Goal: Information Seeking & Learning: Learn about a topic

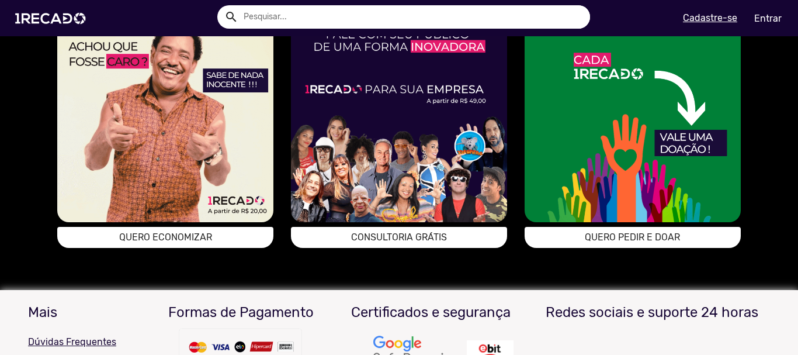
scroll to position [0, 1579]
click at [202, 248] on button "QUERO ECONOMIZAR" at bounding box center [165, 237] width 216 height 21
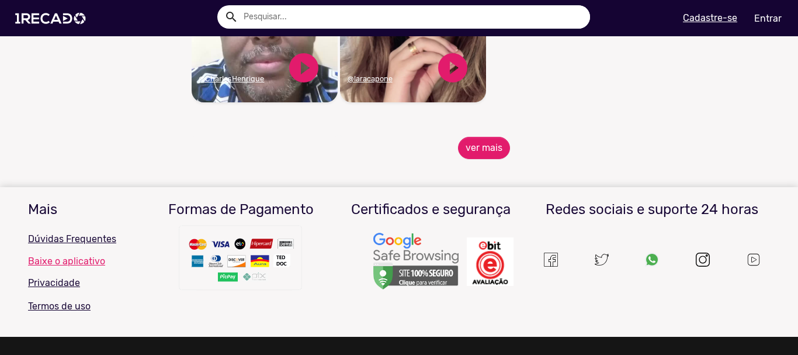
scroll to position [1406, 0]
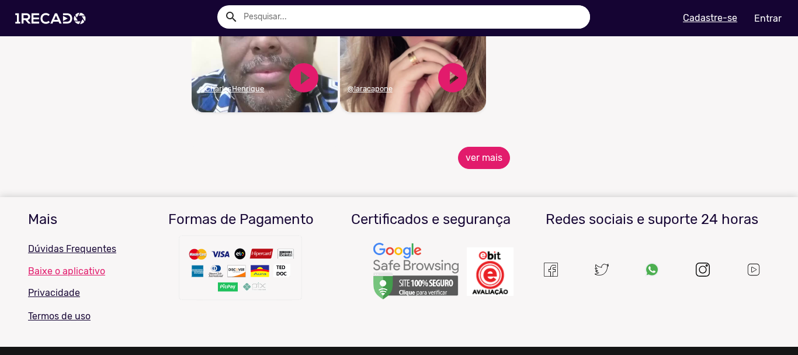
click at [483, 169] on button "ver mais" at bounding box center [484, 158] width 52 height 22
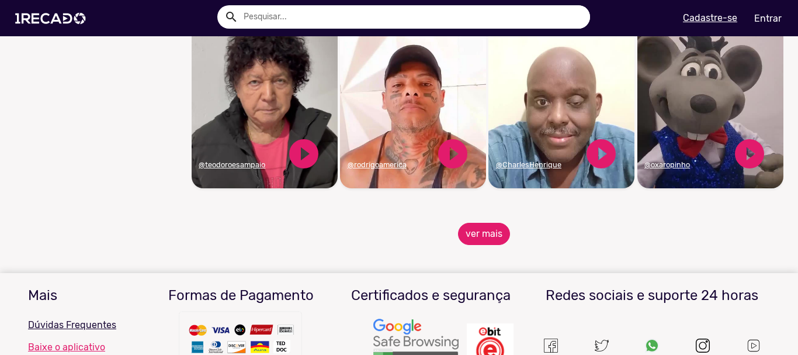
scroll to position [1899, 0]
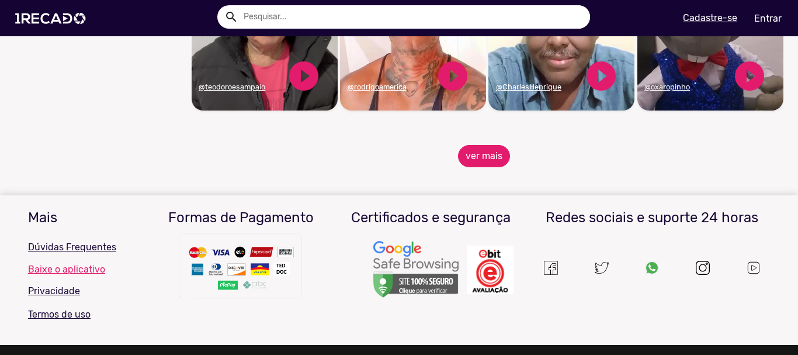
click at [471, 158] on button "ver mais" at bounding box center [484, 156] width 52 height 22
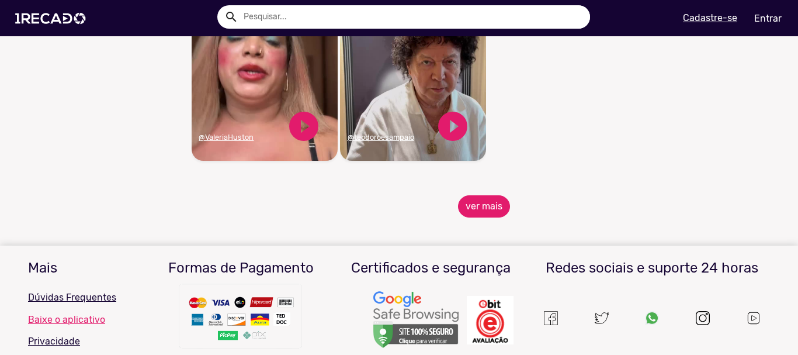
scroll to position [2628, 0]
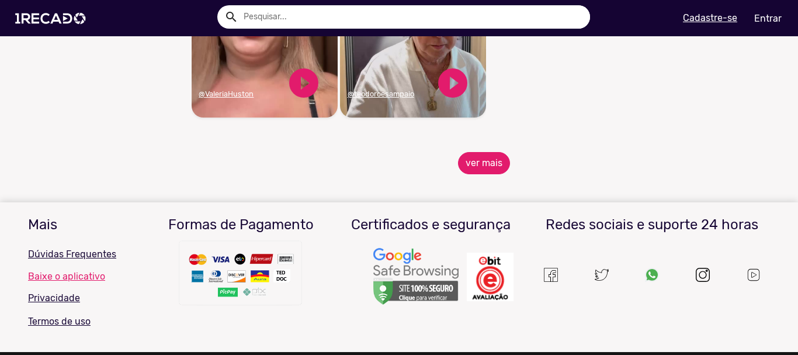
click at [488, 174] on button "ver mais" at bounding box center [484, 163] width 52 height 22
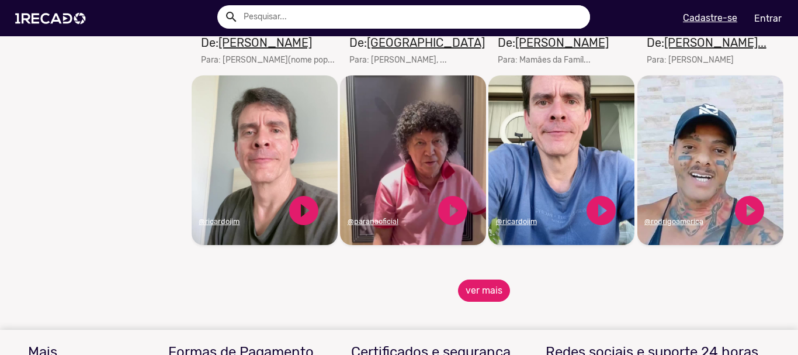
scroll to position [3016, 0]
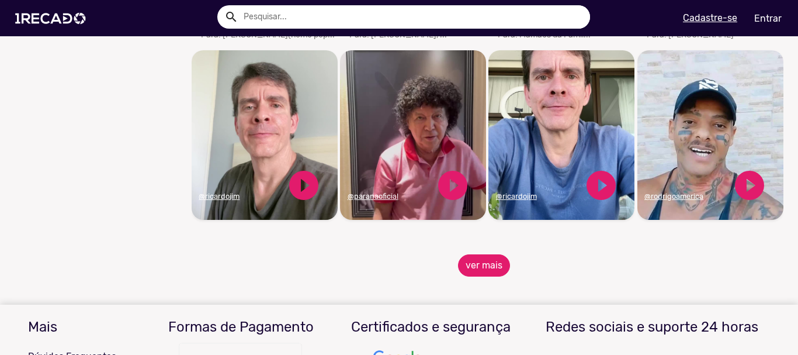
click at [485, 276] on button "ver mais" at bounding box center [484, 265] width 52 height 22
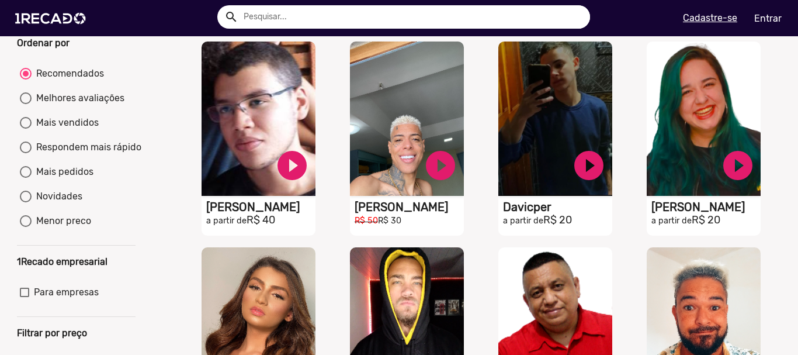
scroll to position [0, 0]
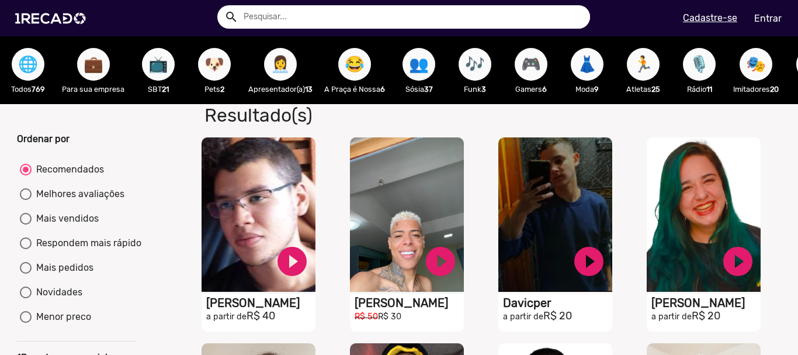
click at [31, 55] on span "🌐" at bounding box center [28, 64] width 20 height 33
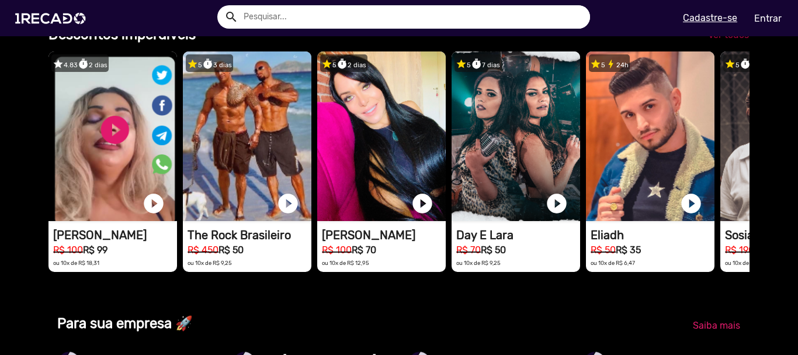
click at [708, 40] on span "Ver todos" at bounding box center [728, 34] width 41 height 11
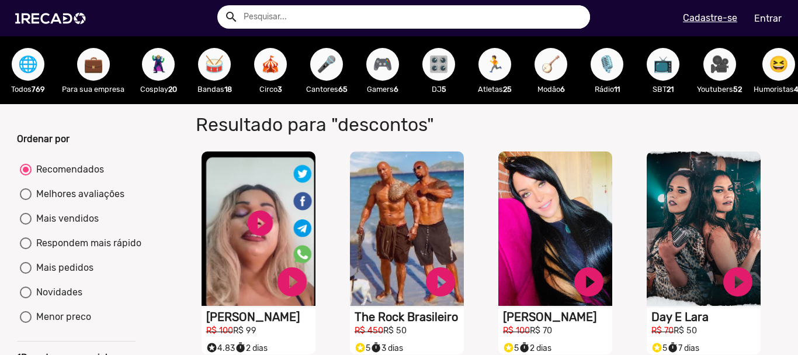
click at [283, 10] on input "text" at bounding box center [412, 16] width 355 height 23
type input "sósias"
click at [220, 6] on button "search" at bounding box center [230, 16] width 20 height 20
